Goal: Task Accomplishment & Management: Manage account settings

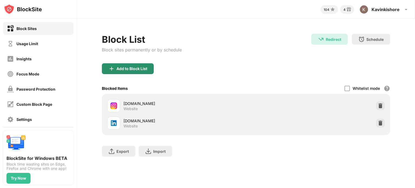
click at [144, 70] on div "Add to Block List" at bounding box center [132, 69] width 31 height 4
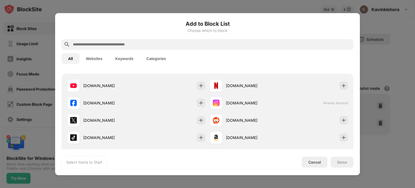
scroll to position [81, 0]
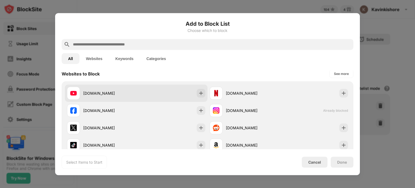
click at [175, 99] on div "[DOMAIN_NAME]" at bounding box center [136, 92] width 143 height 17
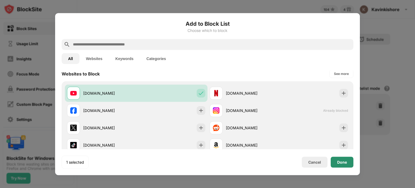
click at [344, 160] on div "Done" at bounding box center [342, 162] width 10 height 4
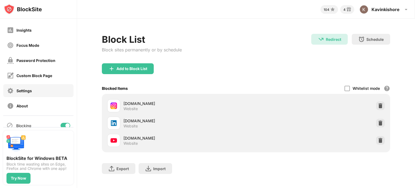
scroll to position [0, 0]
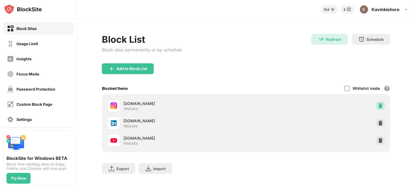
click at [378, 106] on img at bounding box center [380, 105] width 5 height 5
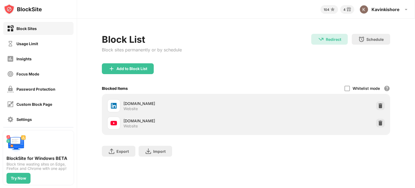
click at [374, 106] on div "[DOMAIN_NAME] Website" at bounding box center [246, 105] width 282 height 17
click at [375, 106] on div "[DOMAIN_NAME] Website" at bounding box center [246, 105] width 282 height 17
click at [377, 107] on div at bounding box center [380, 105] width 9 height 9
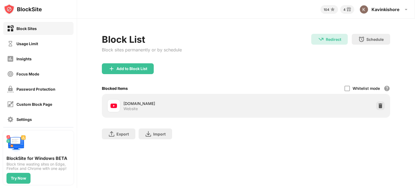
click at [377, 106] on div at bounding box center [380, 105] width 9 height 9
